Goal: Information Seeking & Learning: Learn about a topic

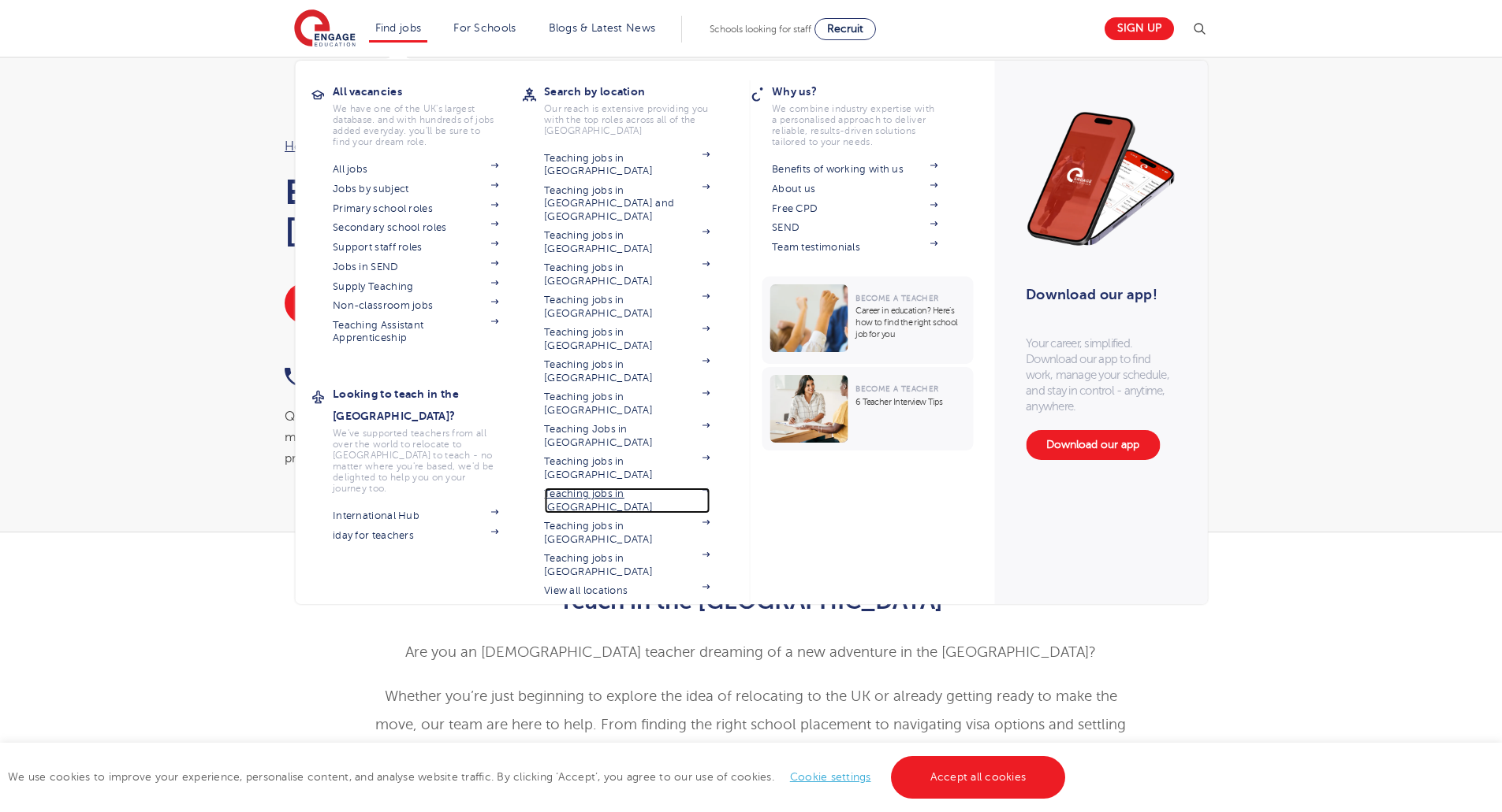
click at [620, 487] on link "Teaching jobs in [GEOGRAPHIC_DATA]" at bounding box center [626, 500] width 165 height 26
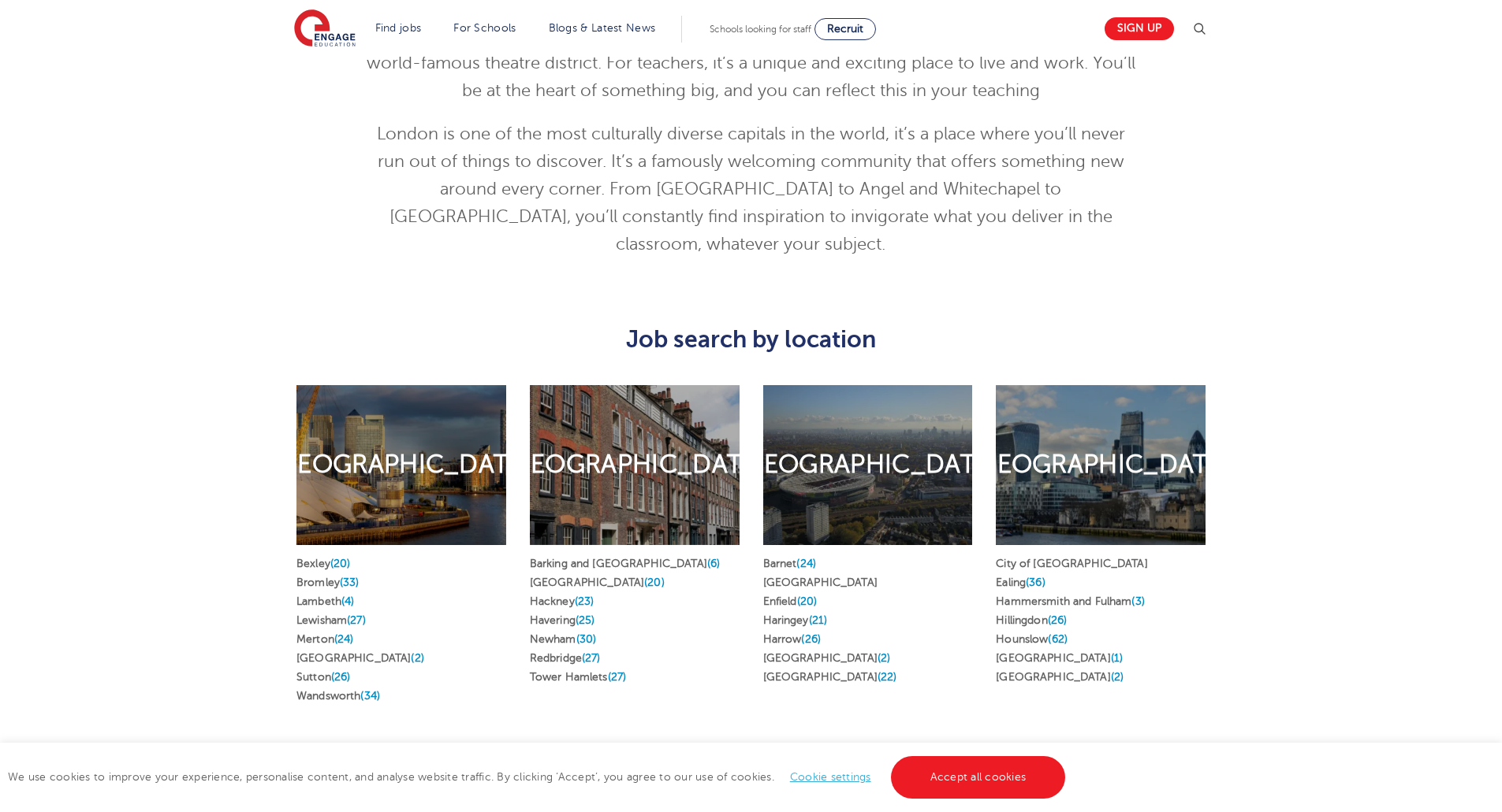
scroll to position [787, 0]
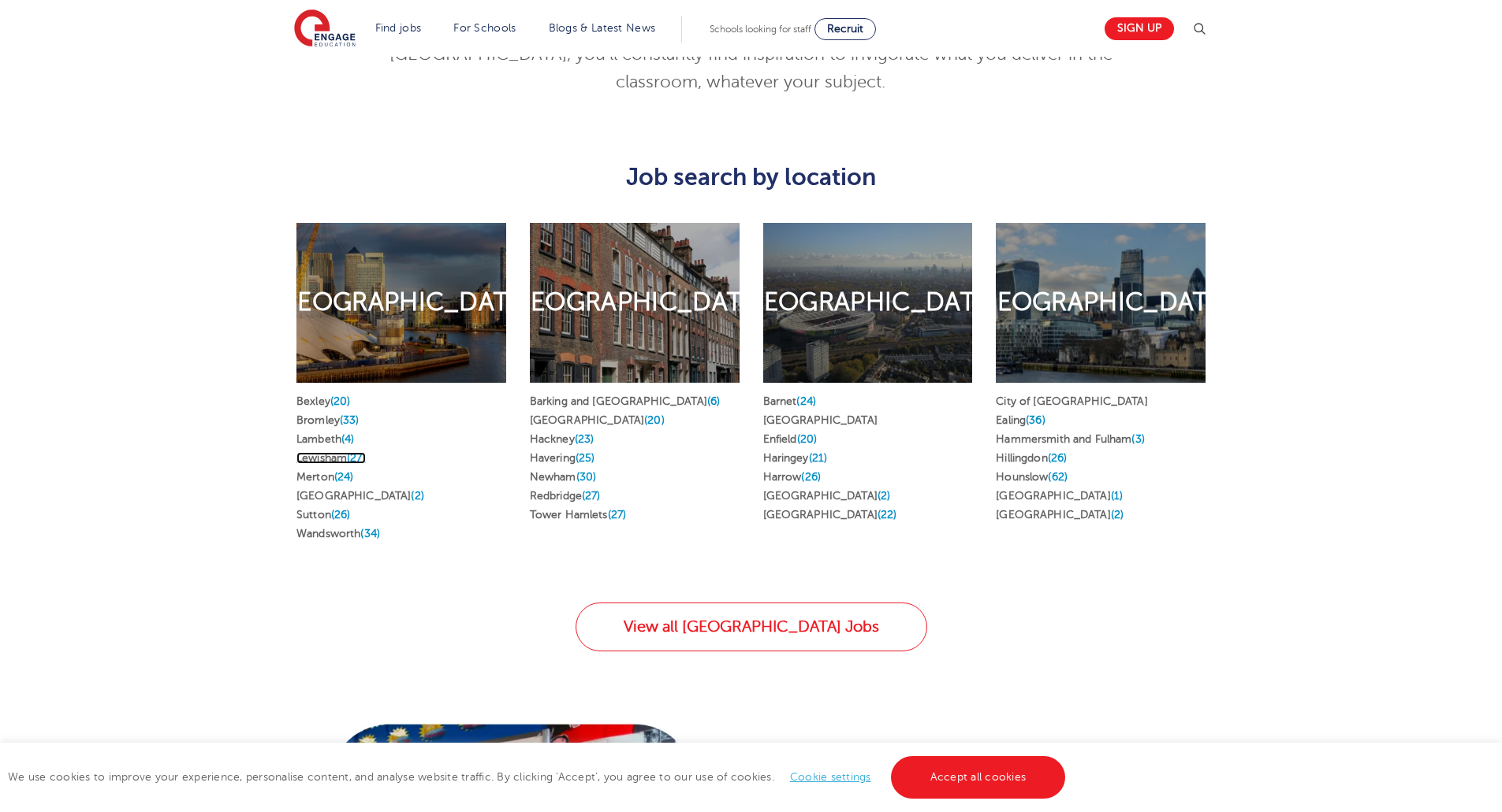
click at [319, 453] on link "Lewisham (27)" at bounding box center [331, 459] width 70 height 12
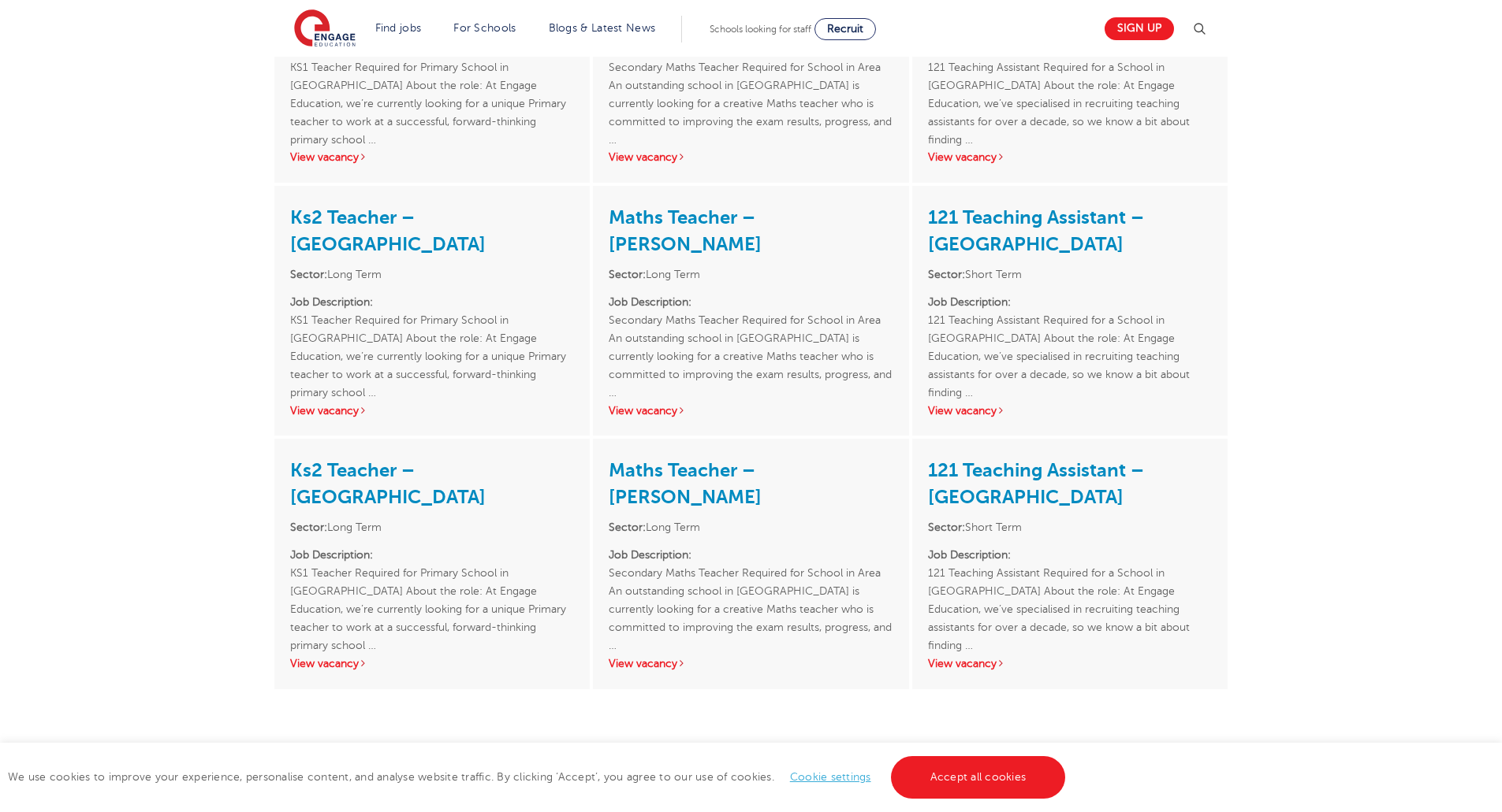
scroll to position [2836, 0]
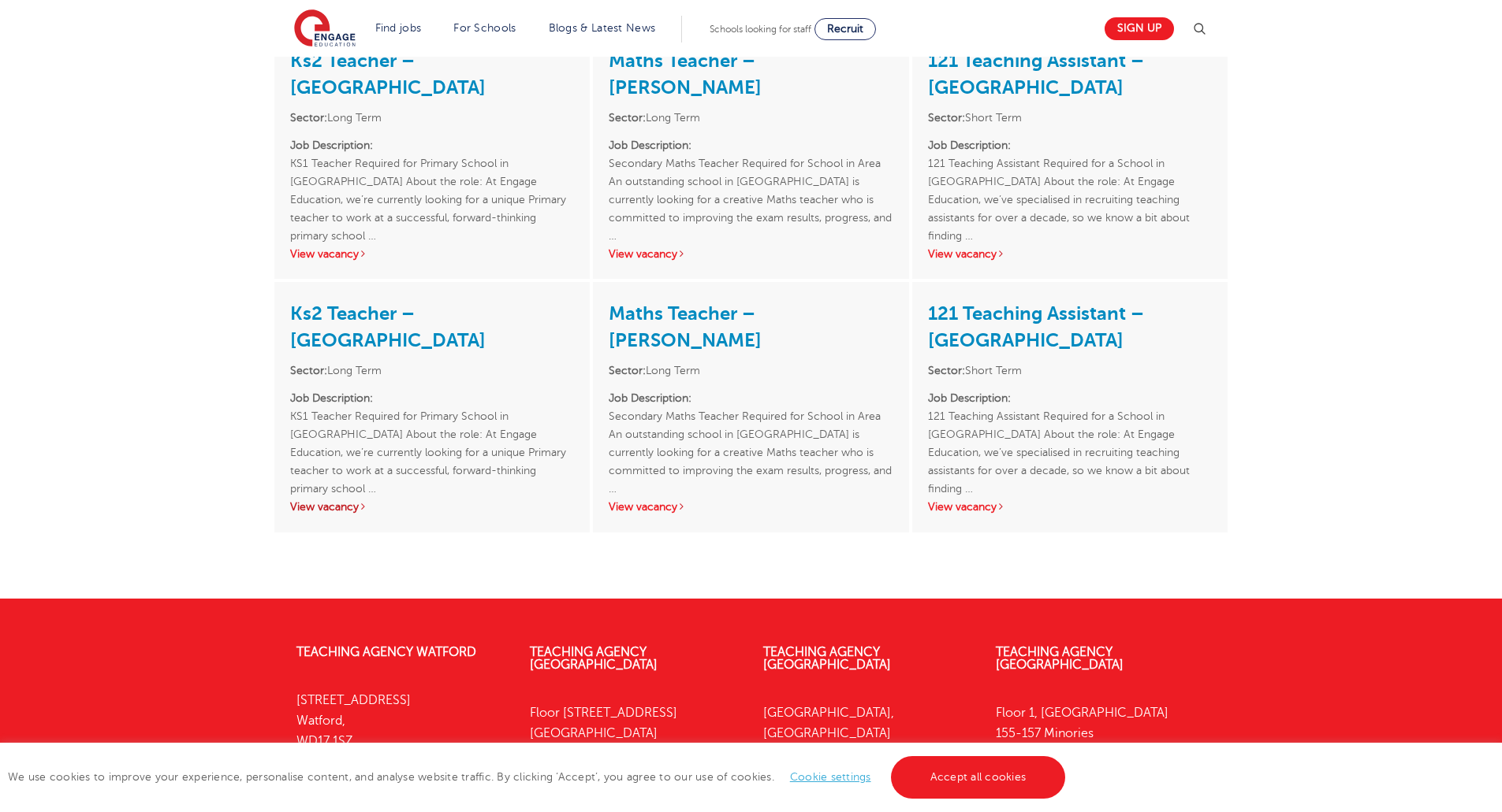
click at [347, 513] on link "View vacancy" at bounding box center [328, 507] width 77 height 12
